Goal: Task Accomplishment & Management: Use online tool/utility

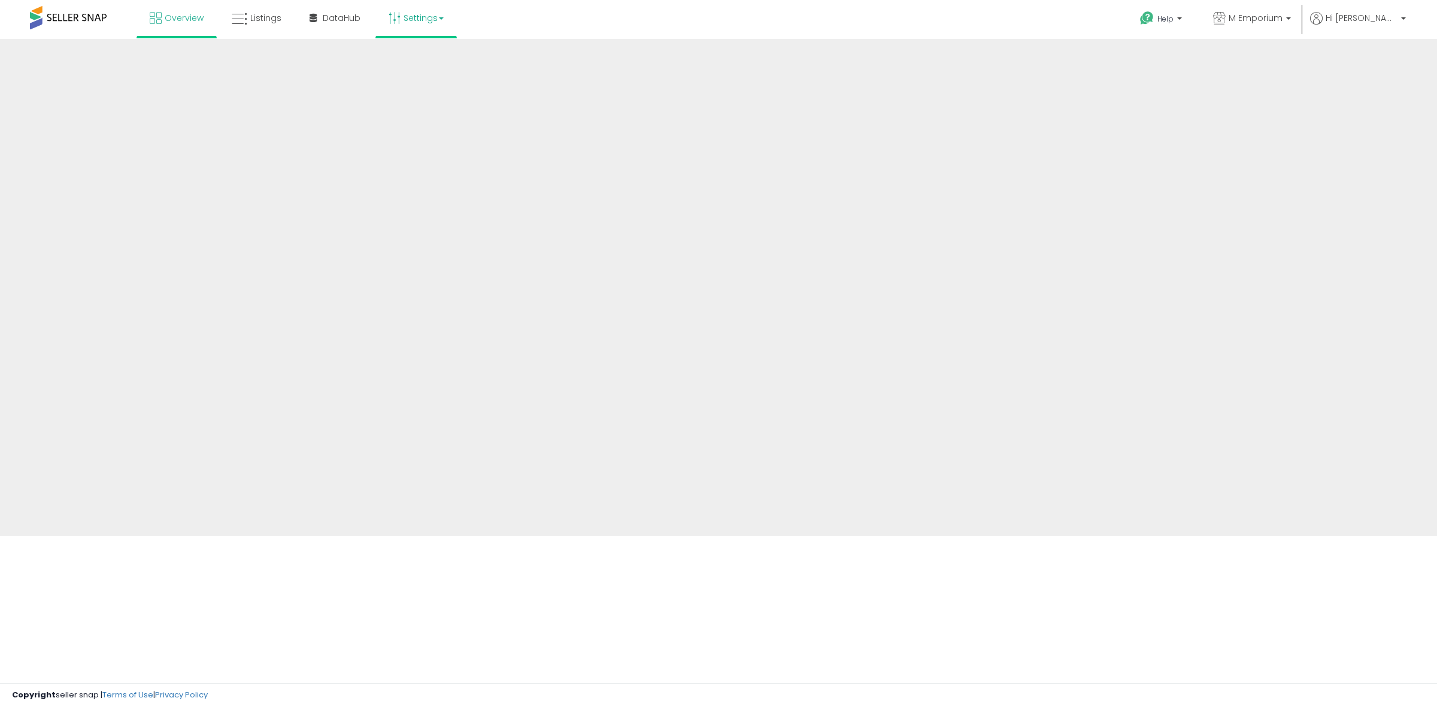
click at [439, 19] on b at bounding box center [441, 18] width 5 height 2
click at [250, 18] on span "Listings" at bounding box center [265, 18] width 31 height 12
click at [181, 14] on span "Overview" at bounding box center [184, 18] width 39 height 12
click at [184, 27] on link "Overview" at bounding box center [177, 18] width 72 height 36
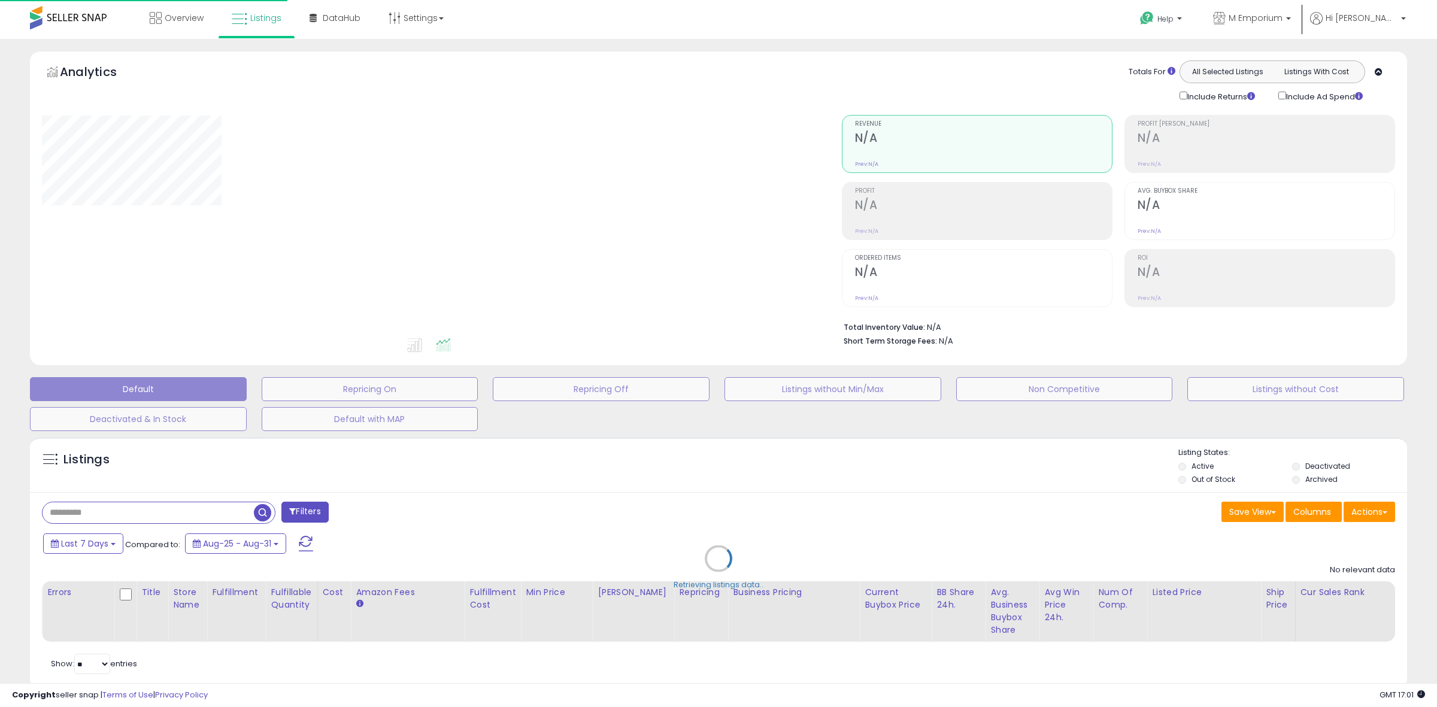
type input "**********"
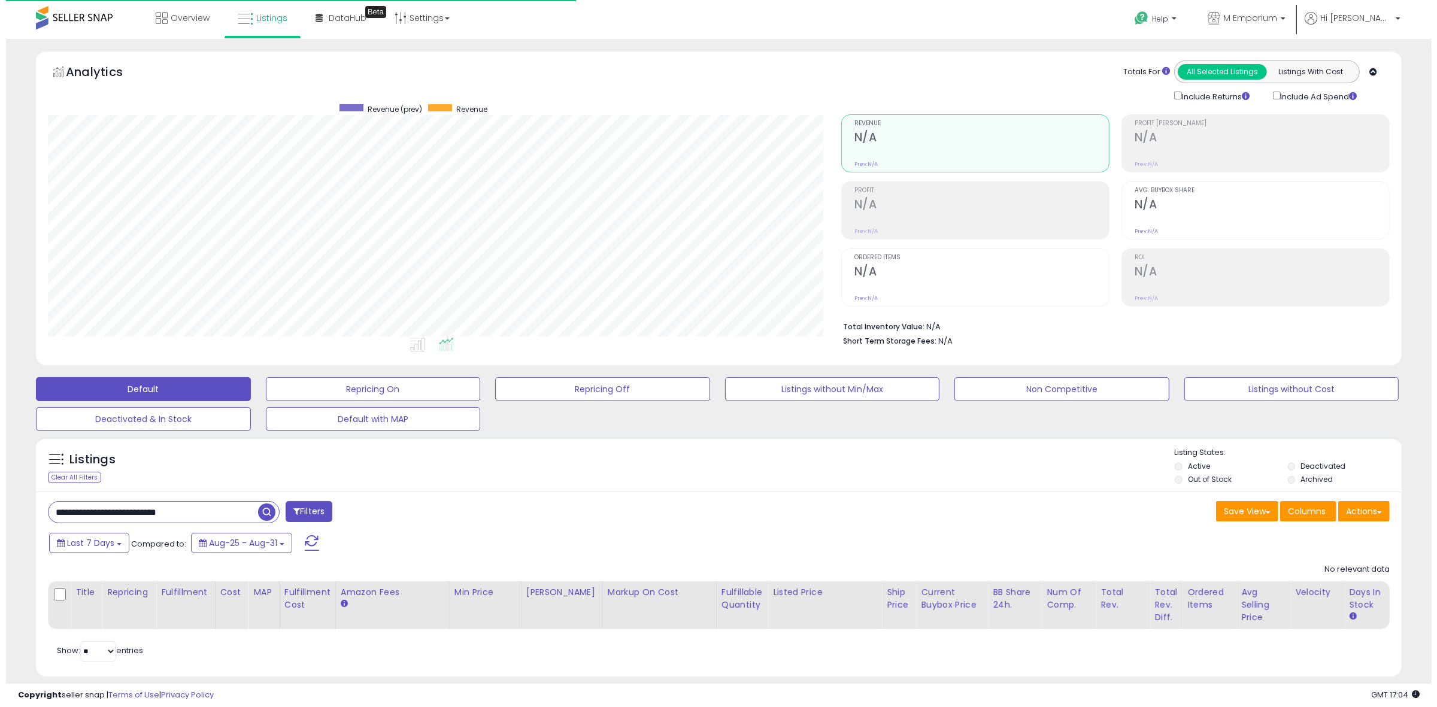
scroll to position [245, 793]
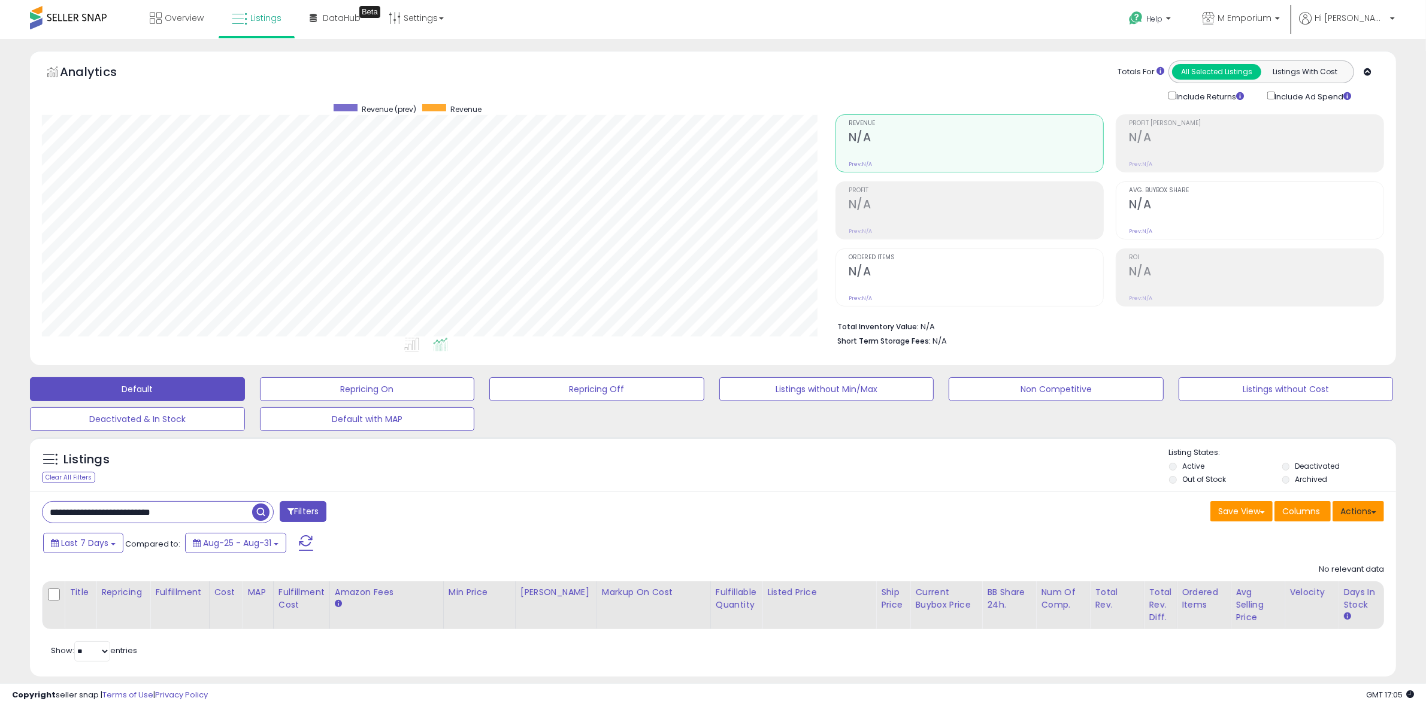
click at [1365, 508] on button "Actions" at bounding box center [1357, 511] width 51 height 20
click at [1333, 533] on link "Import" at bounding box center [1309, 536] width 131 height 19
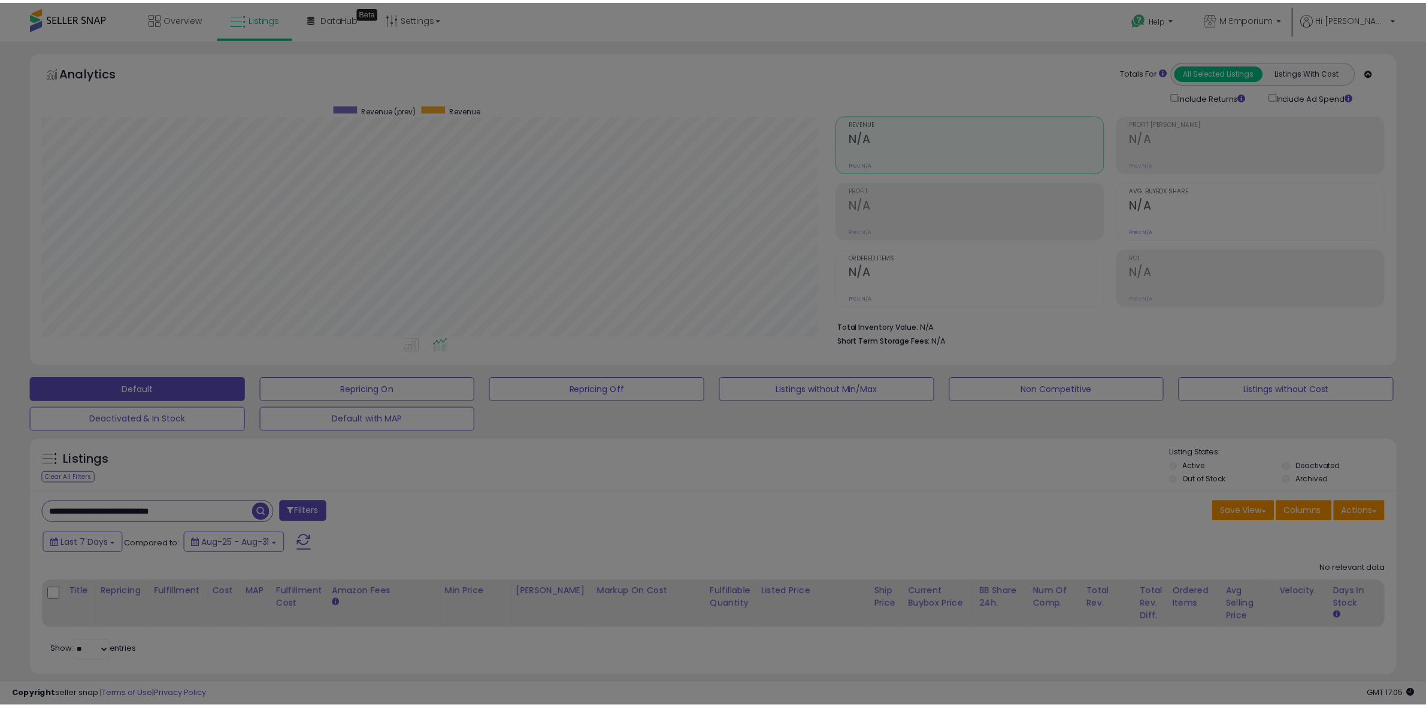
scroll to position [245, 799]
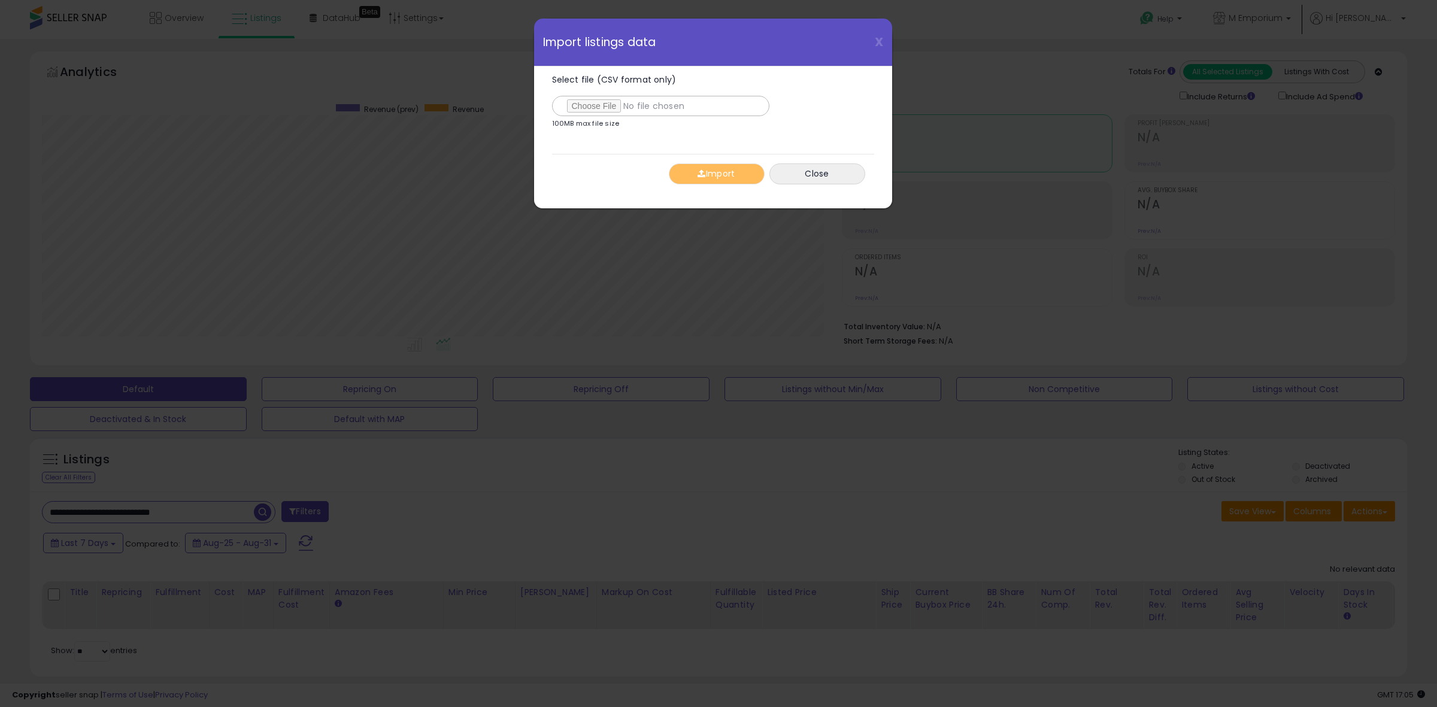
drag, startPoint x: 720, startPoint y: 247, endPoint x: 692, endPoint y: 187, distance: 66.4
drag, startPoint x: 692, startPoint y: 187, endPoint x: 596, endPoint y: 98, distance: 130.9
click at [596, 98] on input "Select file (CSV format only)" at bounding box center [660, 106] width 217 height 20
click at [705, 171] on button "Import" at bounding box center [717, 173] width 96 height 21
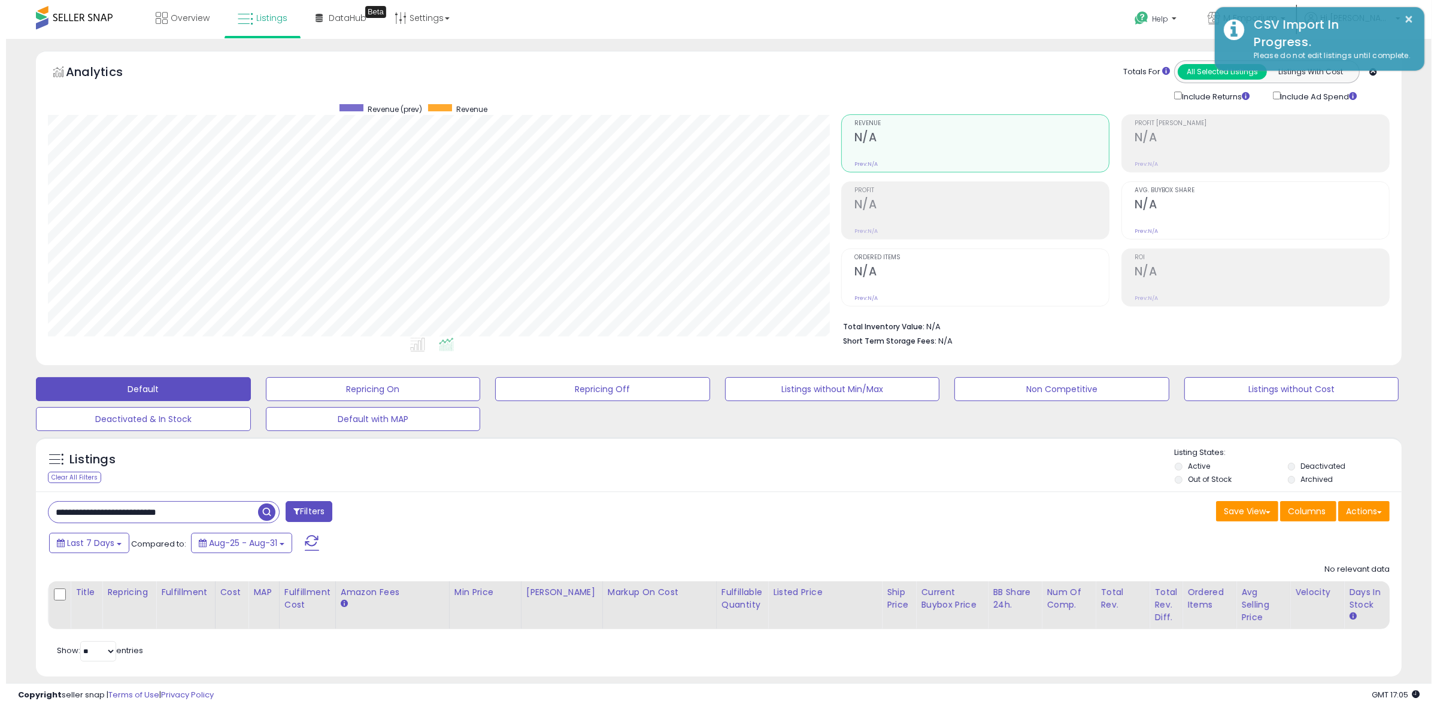
scroll to position [598469, 597921]
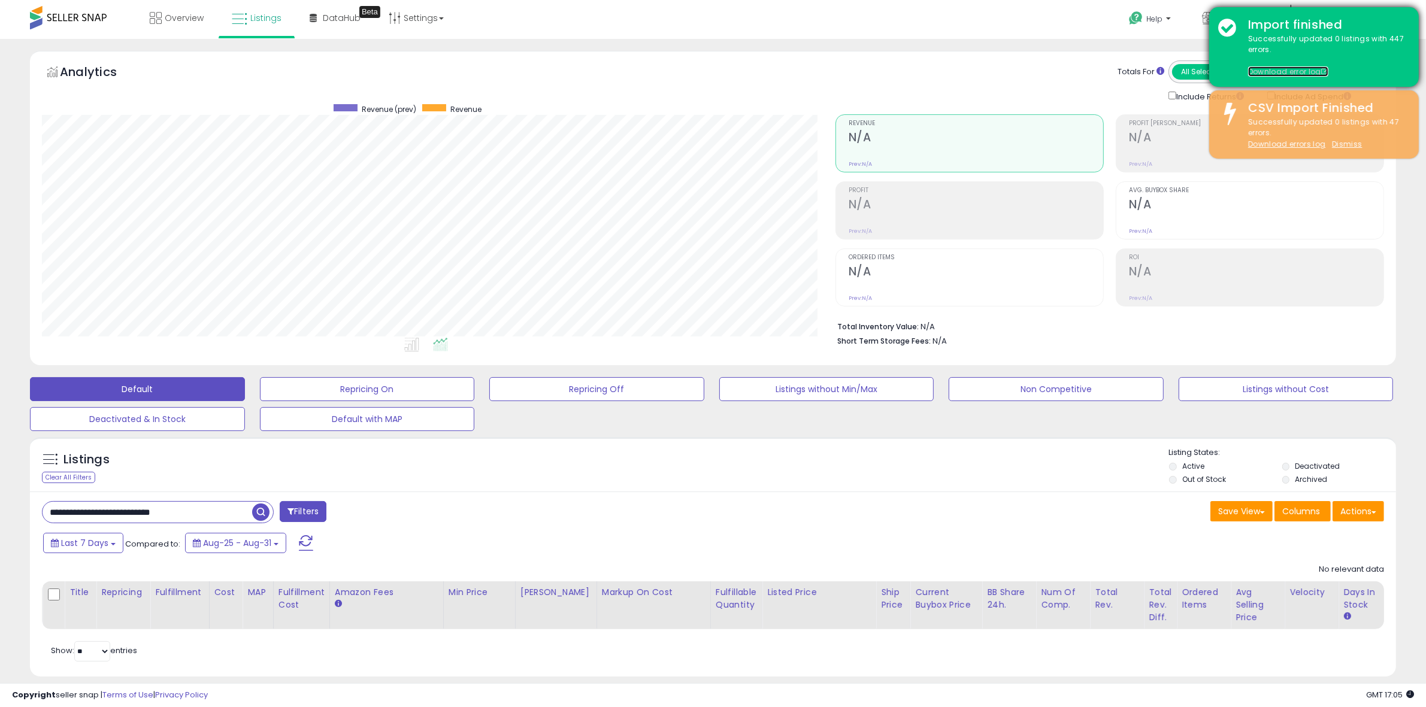
click at [1272, 70] on link "Download error log" at bounding box center [1288, 71] width 80 height 10
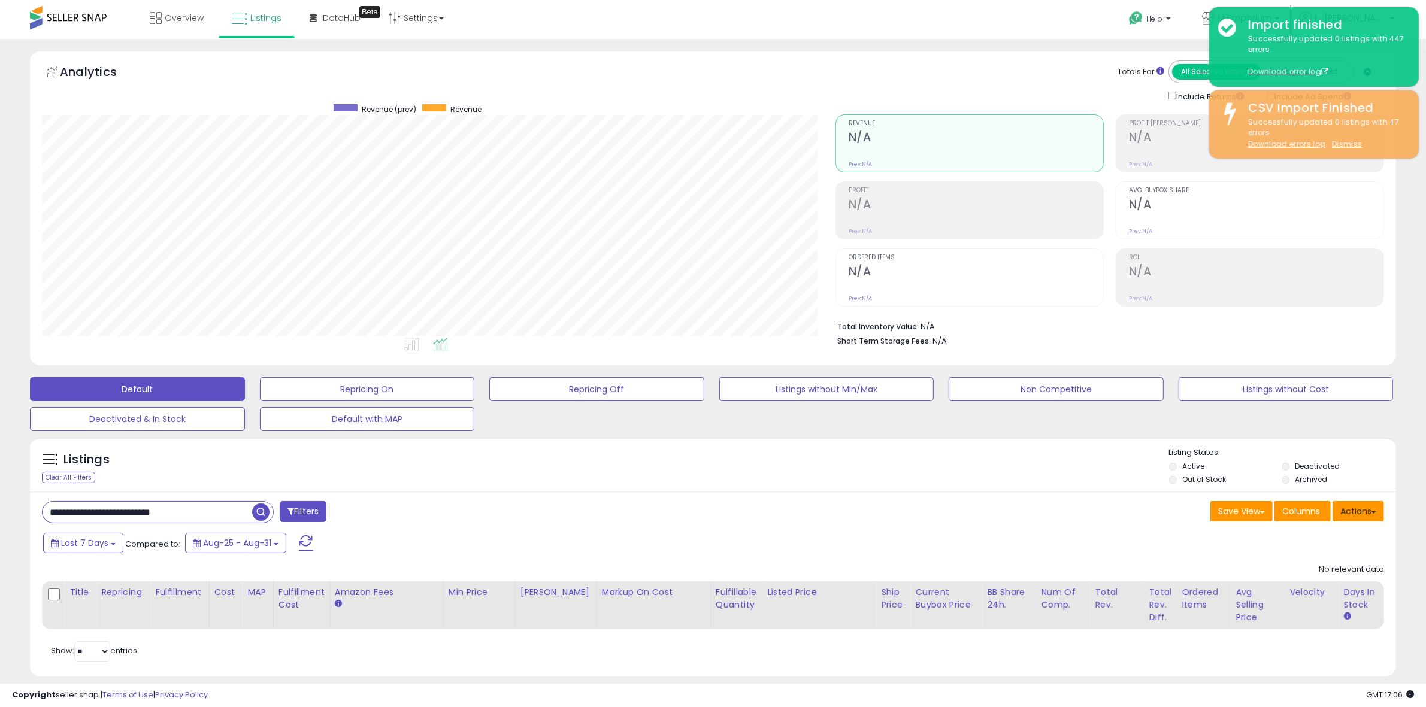
click at [1368, 517] on button "Actions" at bounding box center [1357, 511] width 51 height 20
click at [1338, 529] on link "Import" at bounding box center [1309, 536] width 131 height 19
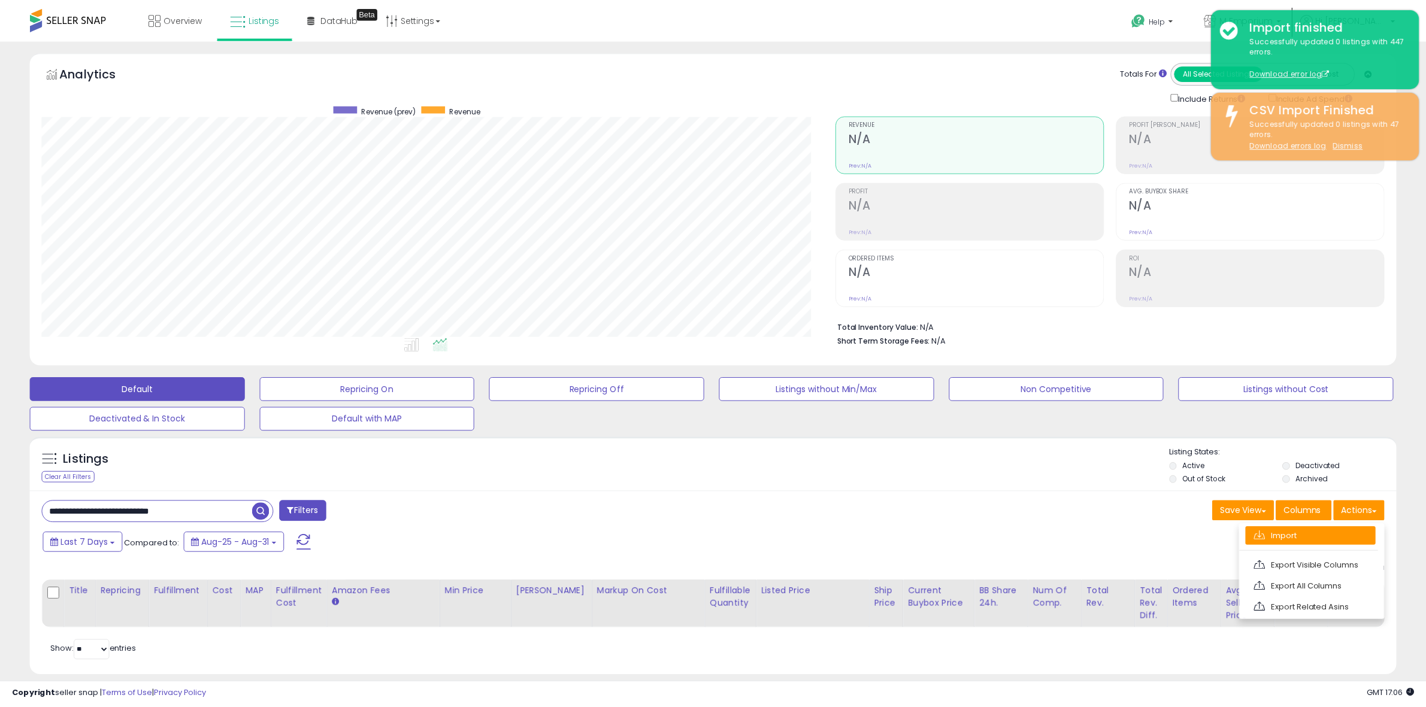
scroll to position [245, 799]
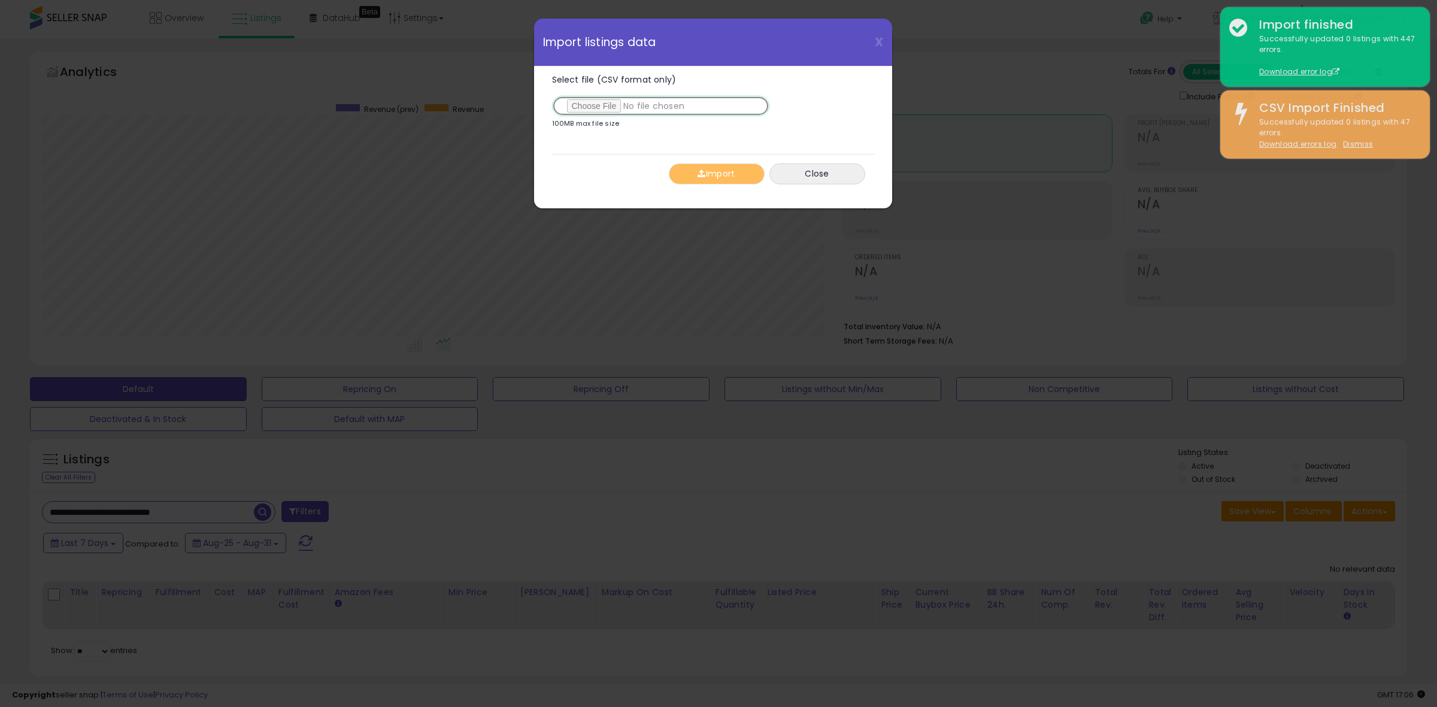
click at [605, 104] on input "Select file (CSV format only)" at bounding box center [660, 106] width 217 height 20
type input "**********"
click at [715, 174] on button "Import" at bounding box center [717, 173] width 96 height 21
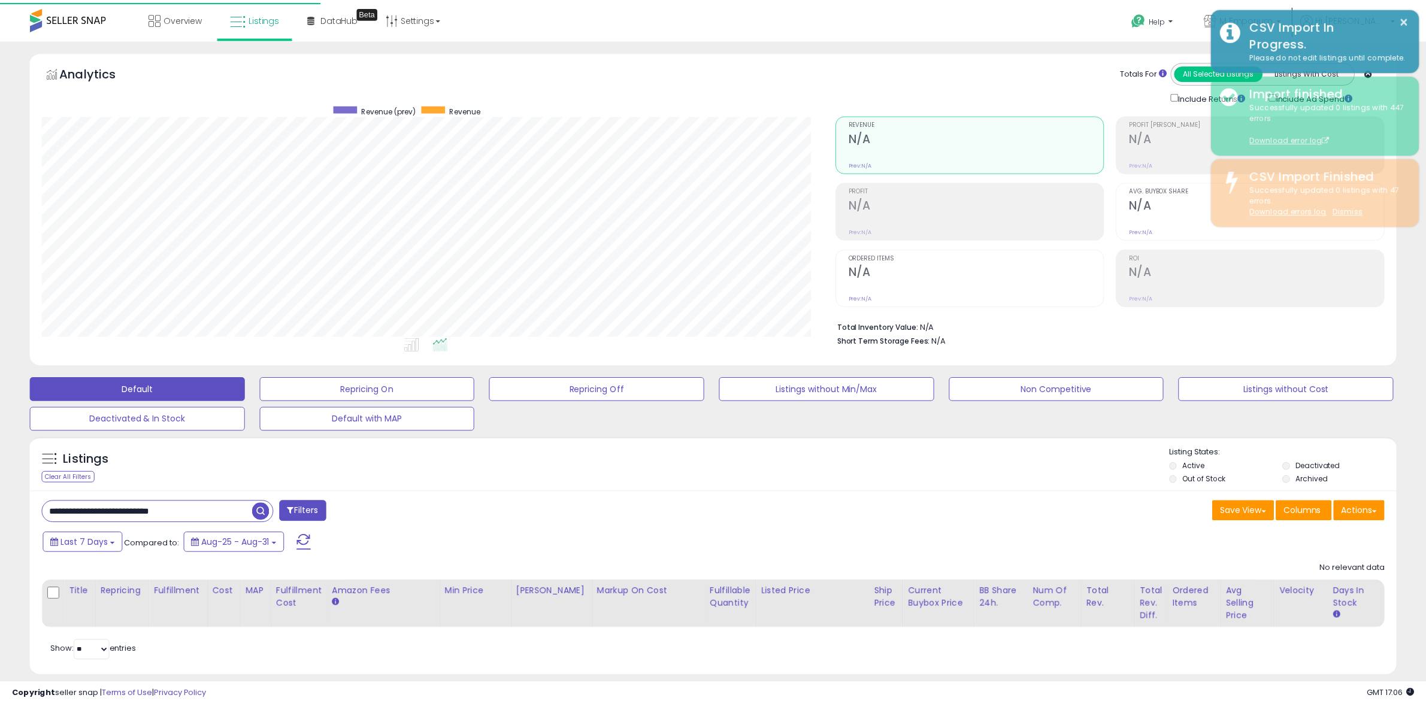
scroll to position [598469, 597921]
